Goal: Task Accomplishment & Management: Manage account settings

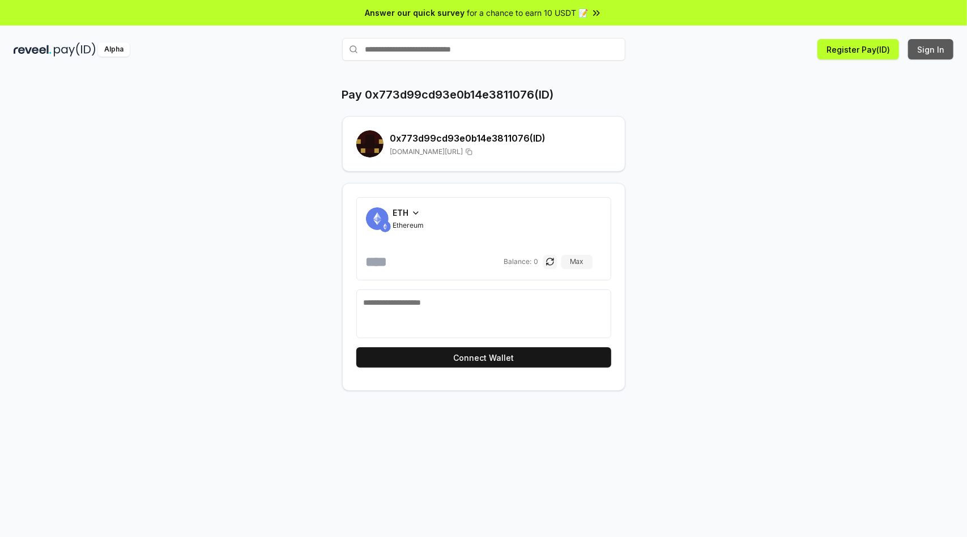
click at [931, 49] on button "Sign In" at bounding box center [930, 49] width 45 height 20
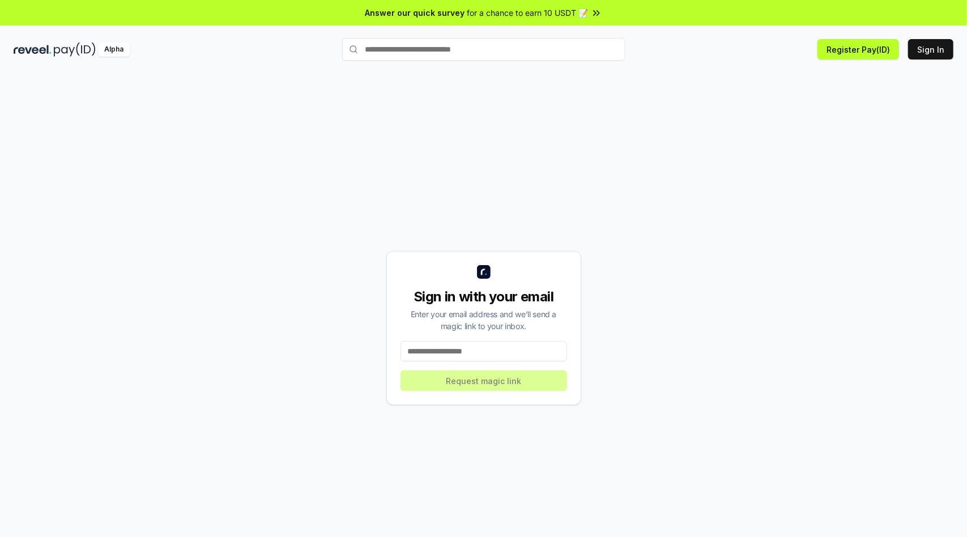
click at [591, 192] on div "Sign in with your email Enter your email address and we’ll send a magic link to…" at bounding box center [484, 328] width 940 height 483
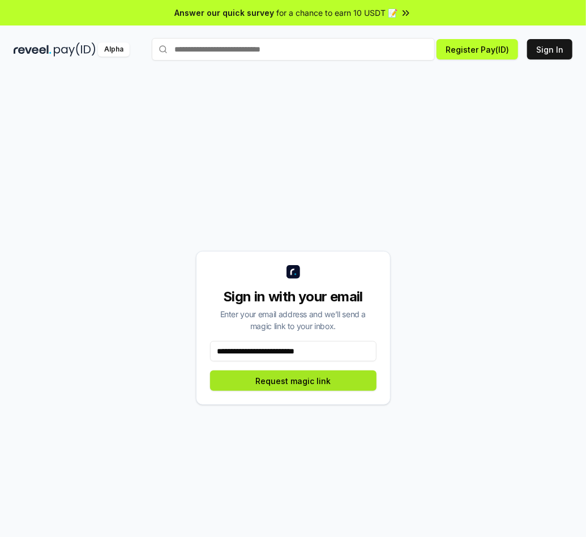
type input "**********"
click at [293, 381] on button "Request magic link" at bounding box center [293, 380] width 167 height 20
